Goal: Information Seeking & Learning: Learn about a topic

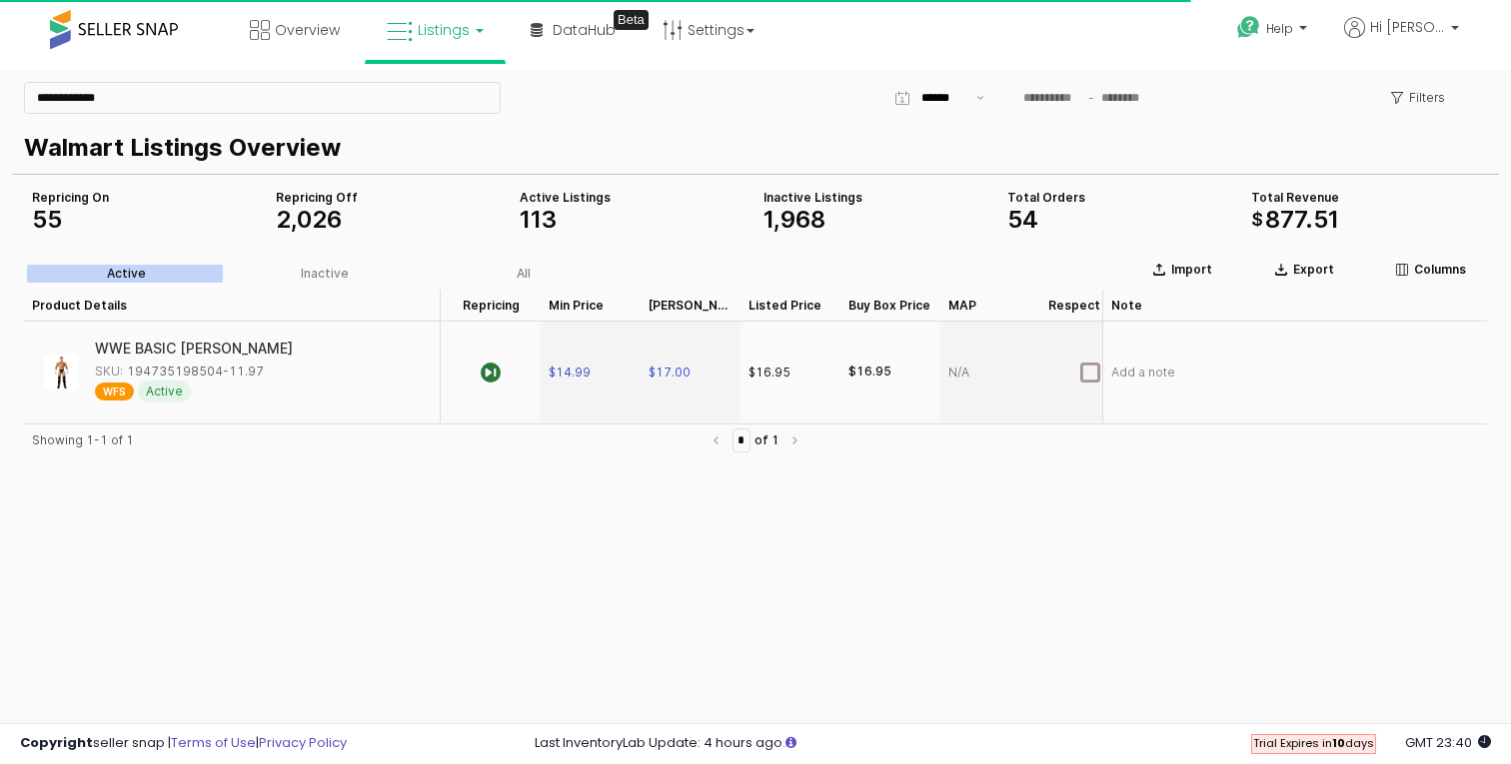
click at [449, 21] on span "Listings" at bounding box center [444, 30] width 52 height 20
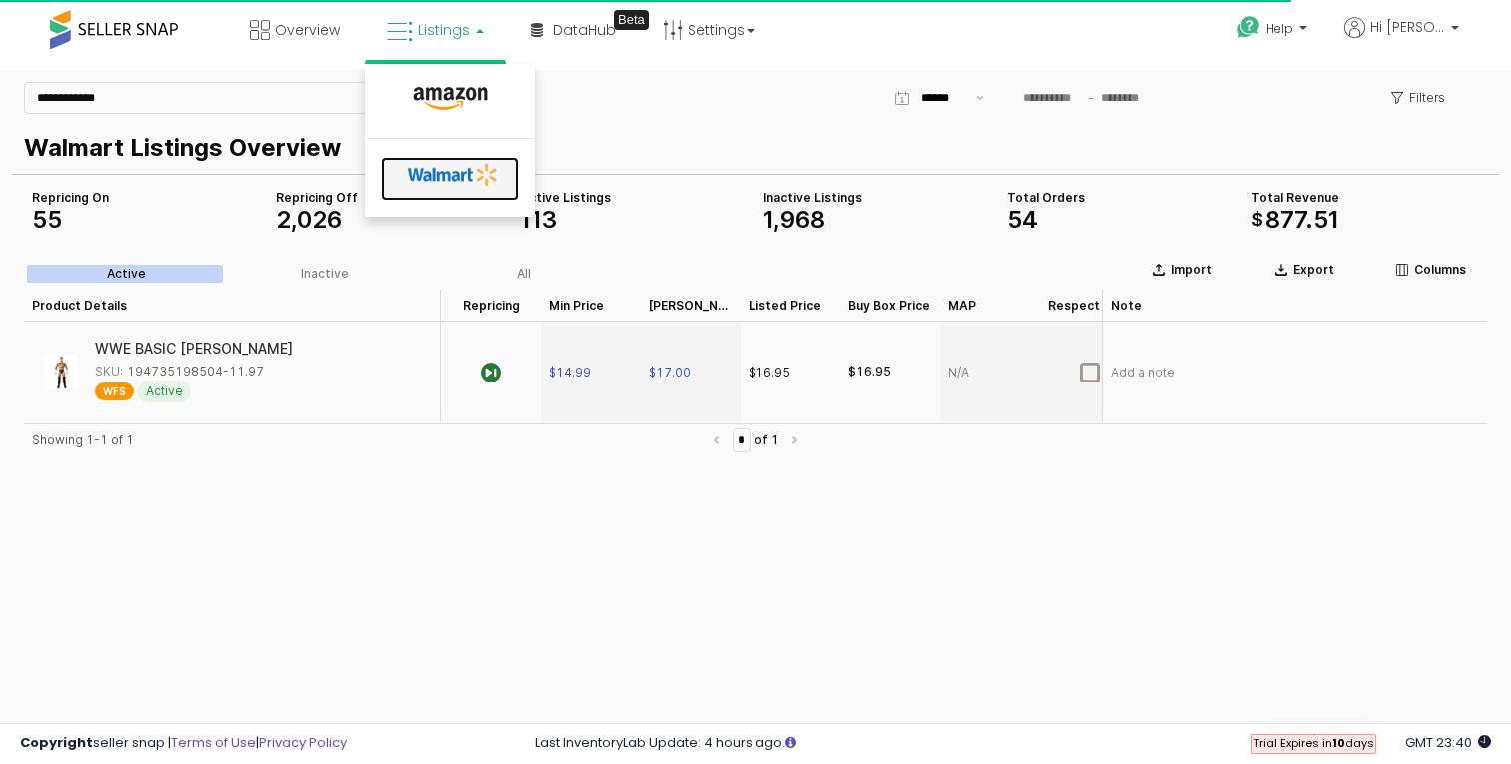
click at [432, 157] on link at bounding box center [450, 179] width 138 height 44
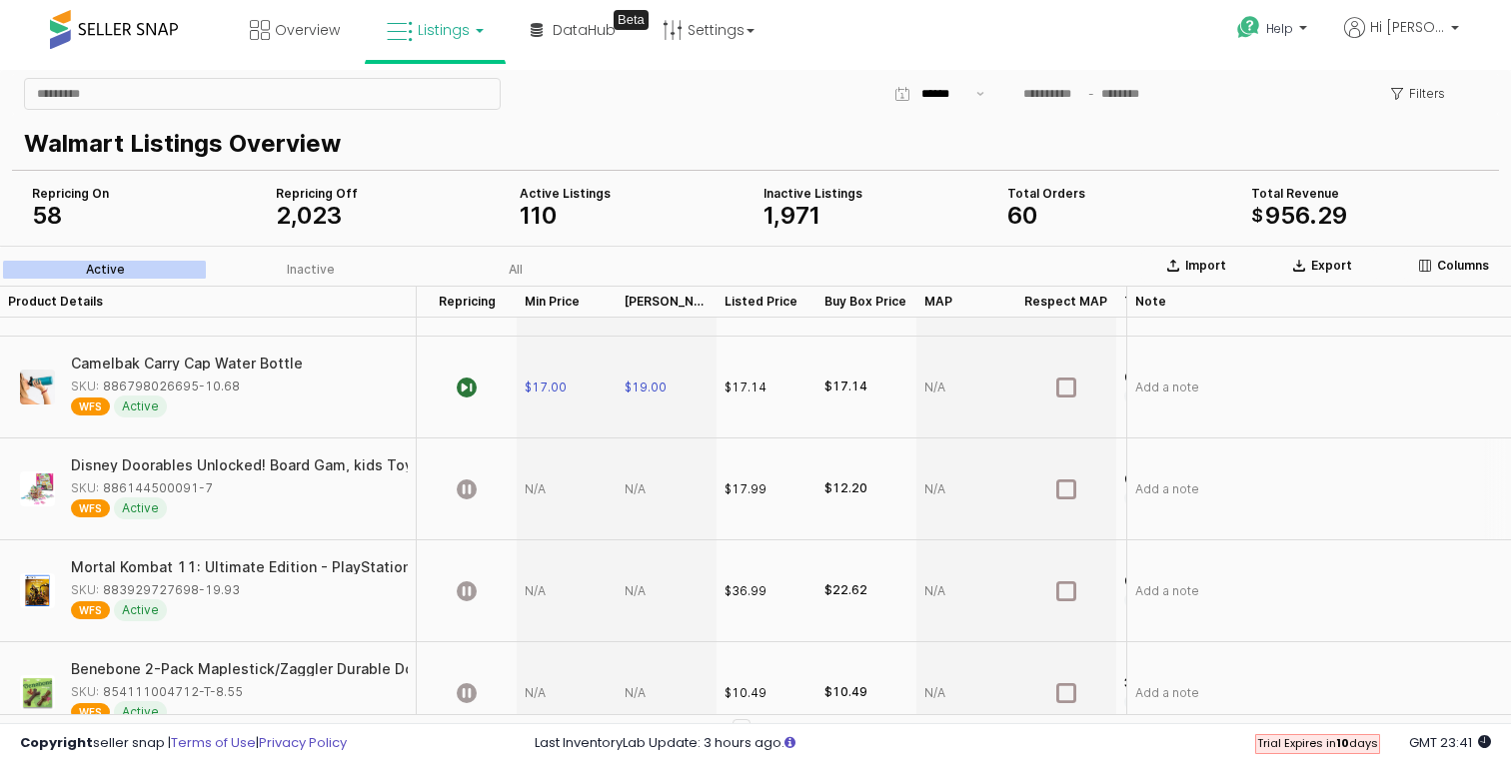
scroll to position [188, 0]
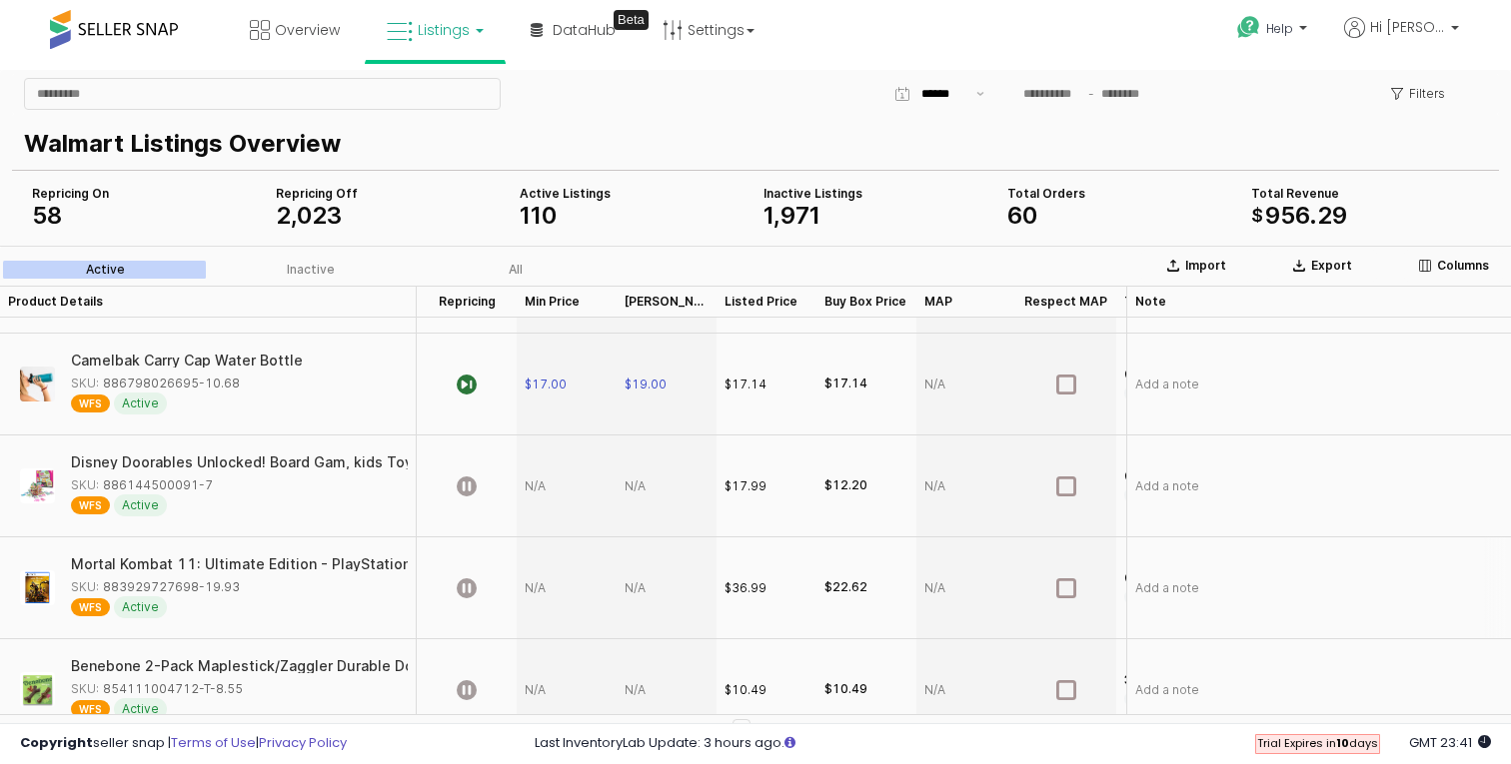
click at [254, 560] on div "Mortal Kombat 11: Ultimate Edition - PlayStation 5" at bounding box center [239, 565] width 354 height 14
click at [142, 583] on div "SKU: 883929727698-19.93" at bounding box center [155, 587] width 169 height 18
copy div "883929727698"
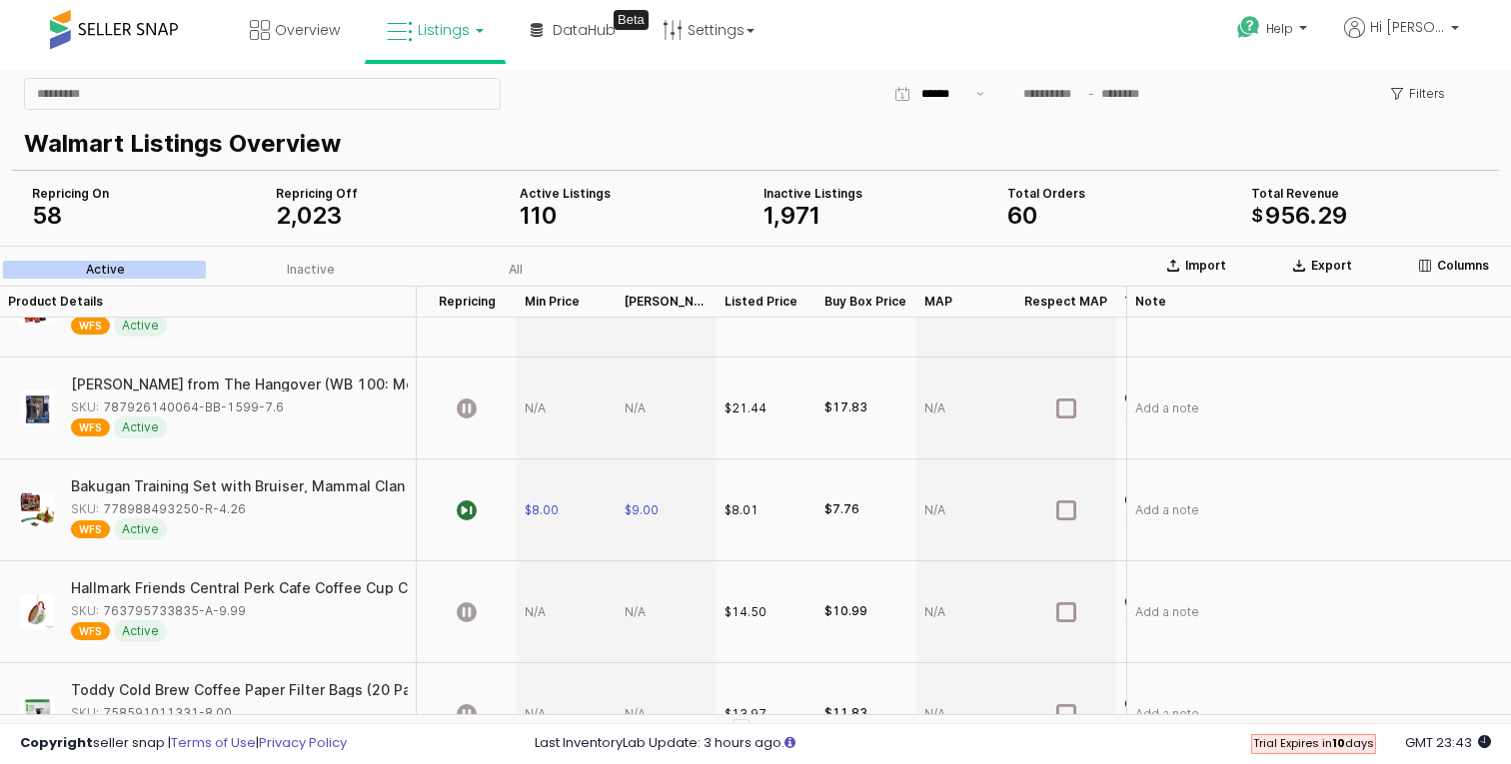
scroll to position [981, 0]
click at [544, 507] on span "$8.00" at bounding box center [542, 509] width 34 height 16
type input "*"
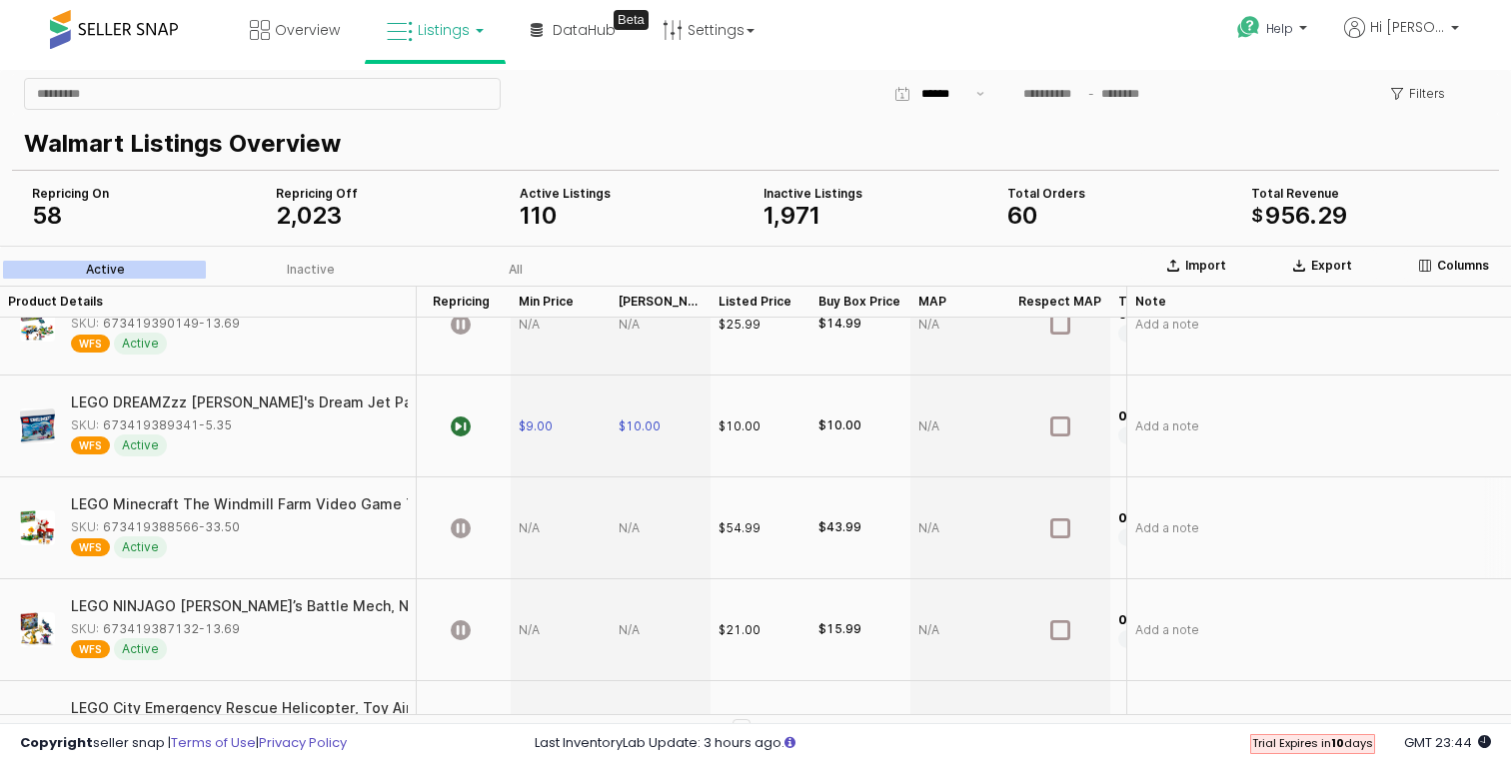
scroll to position [2288, 6]
click at [162, 525] on div "SKU: 673419388566-33.50" at bounding box center [155, 526] width 169 height 18
copy div "673419388566"
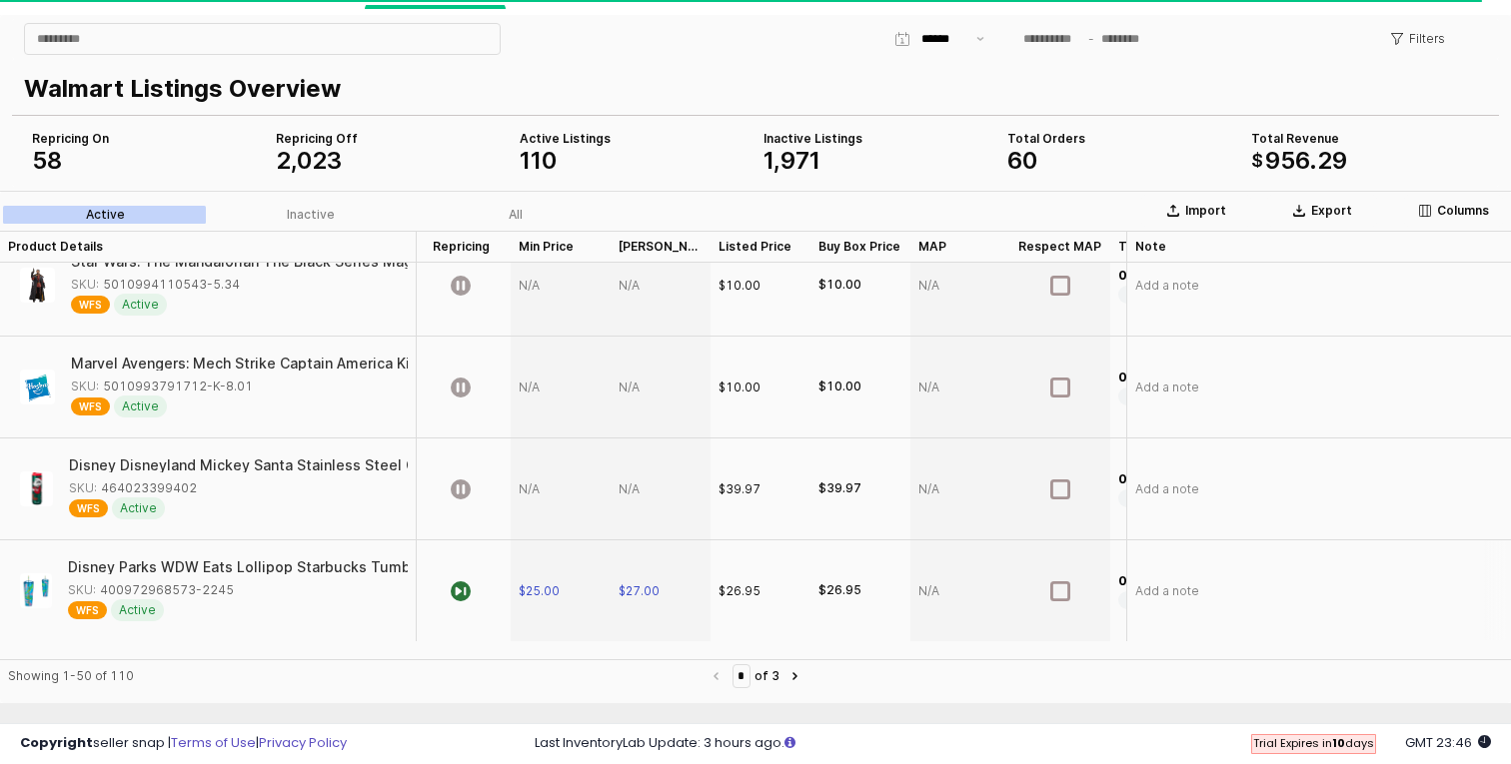
scroll to position [67, 0]
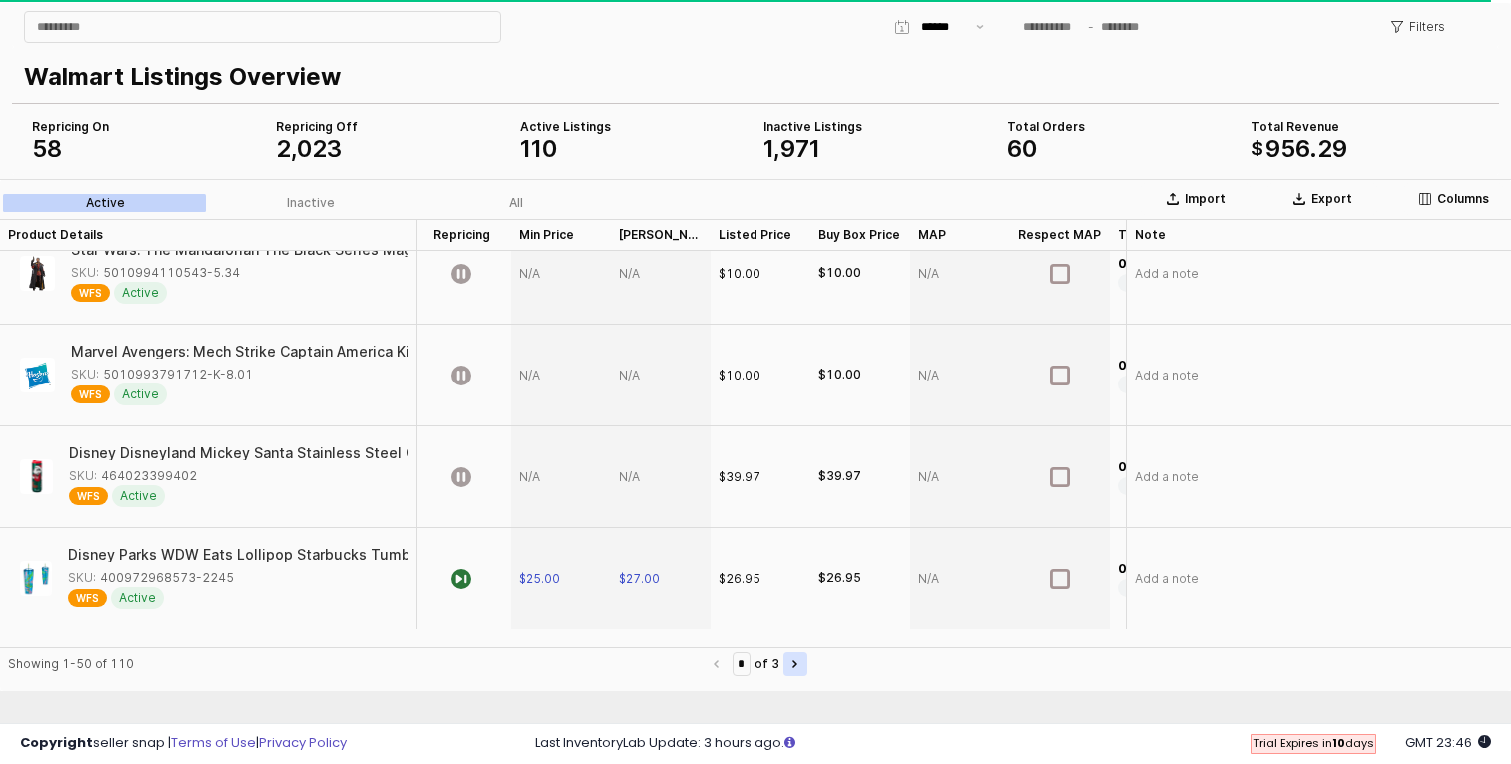
click at [796, 658] on button "Next page" at bounding box center [795, 664] width 24 height 24
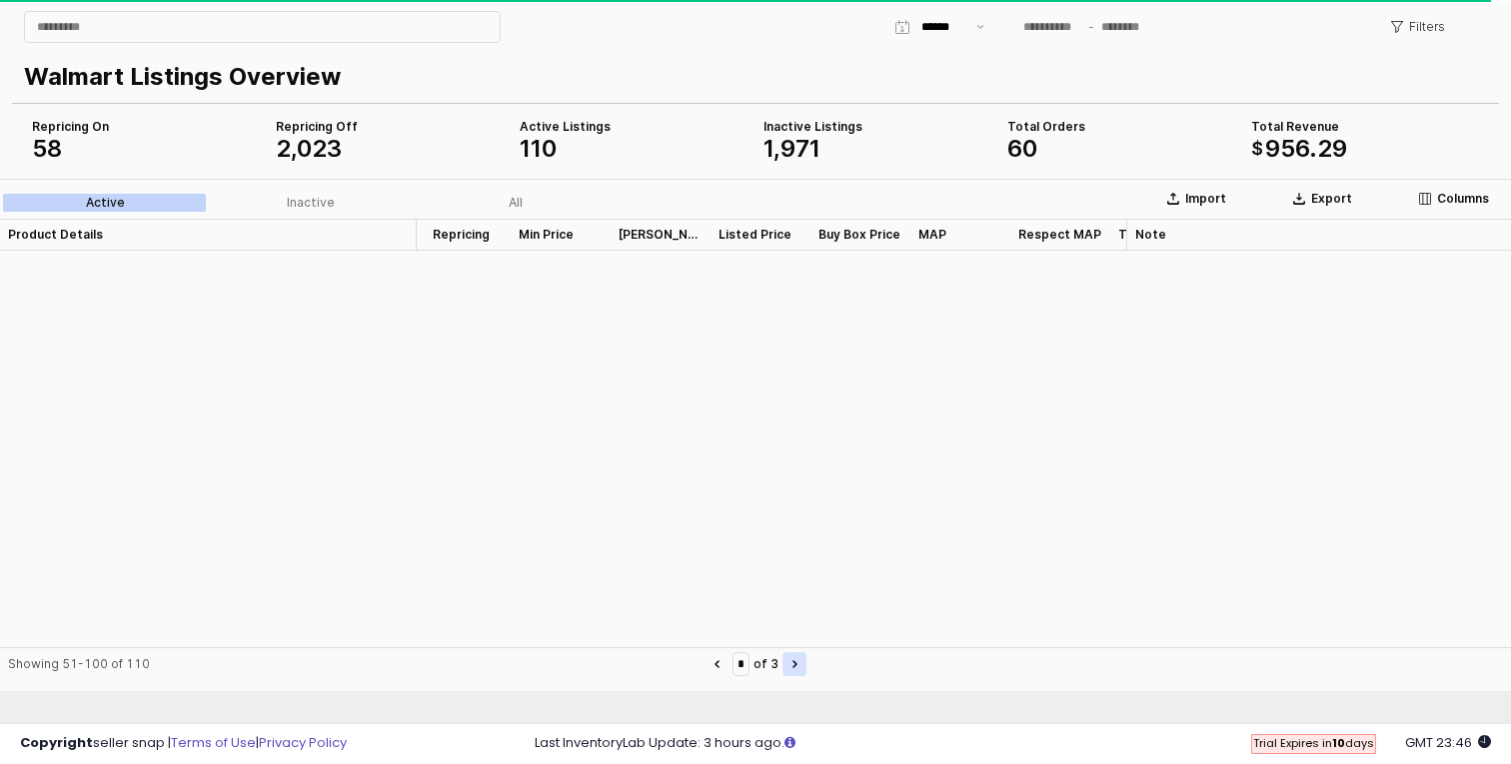
type input "*"
